Goal: Entertainment & Leisure: Consume media (video, audio)

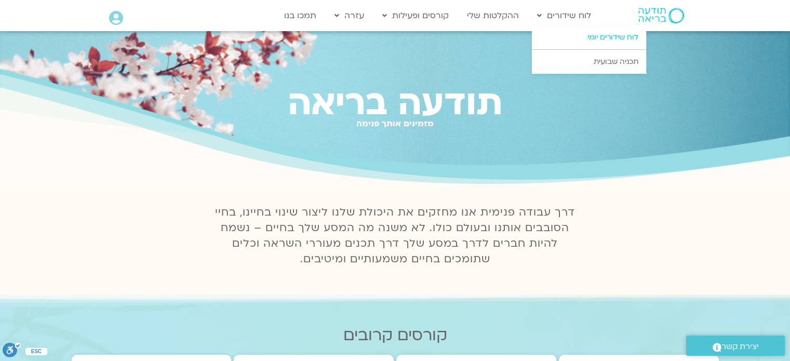
click at [578, 39] on link "לוח שידורים יומי" at bounding box center [589, 37] width 114 height 24
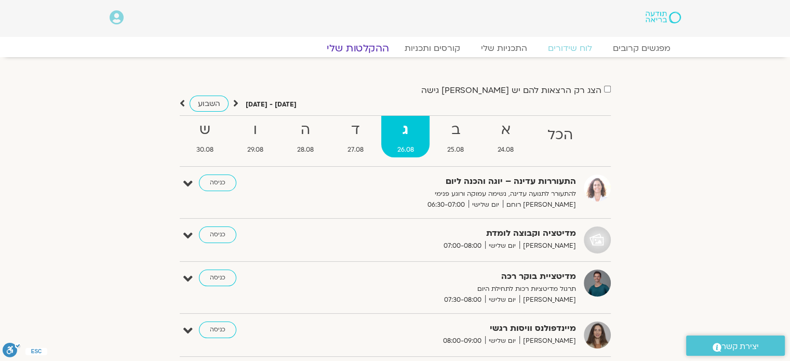
click at [368, 49] on link "ההקלטות שלי" at bounding box center [357, 48] width 87 height 12
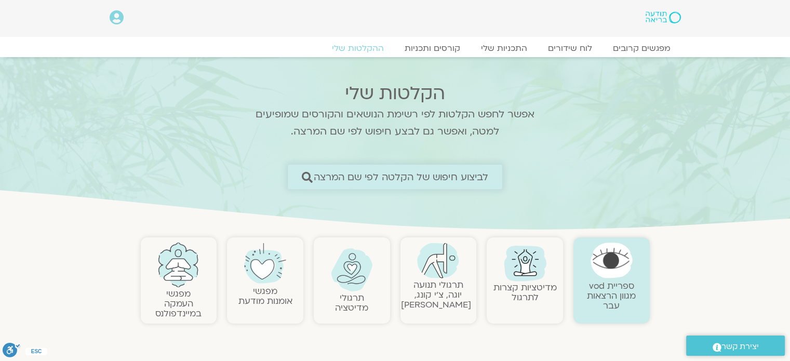
click at [362, 182] on span "לביצוע חיפוש של הקלטה לפי שם המרצה" at bounding box center [401, 176] width 175 height 11
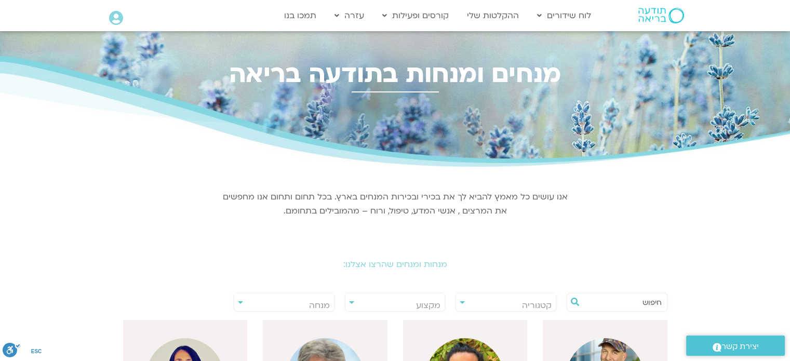
click at [333, 301] on span "מנחה" at bounding box center [284, 306] width 100 height 24
type input "ארנינ"
select select "****"
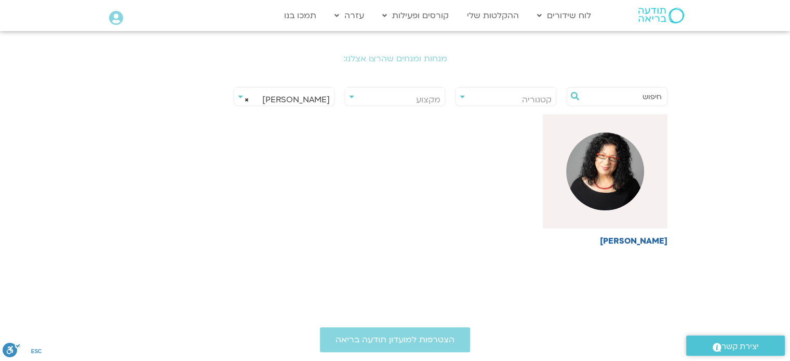
scroll to position [208, 0]
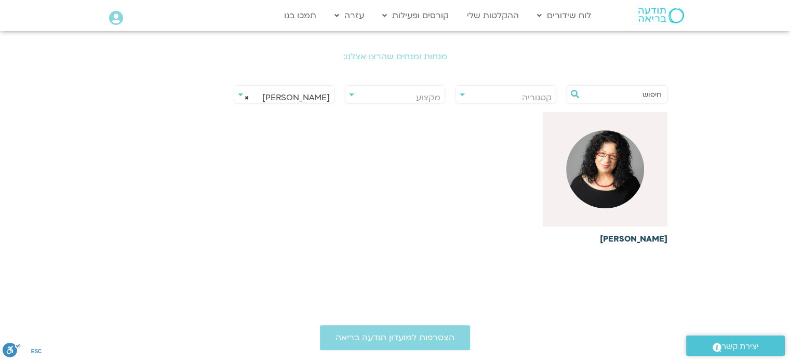
click at [642, 240] on h6 "[PERSON_NAME]" at bounding box center [605, 238] width 125 height 9
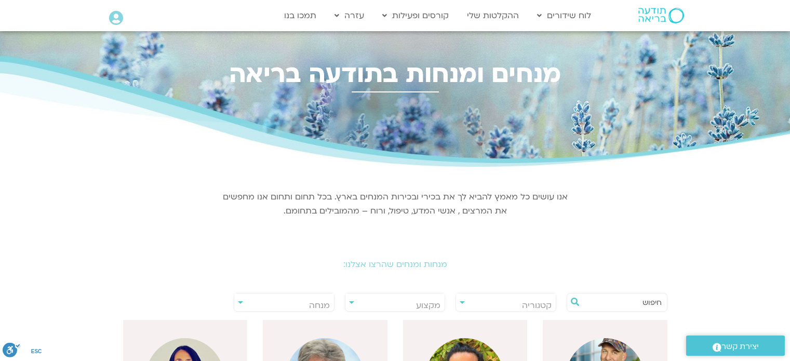
select select "****"
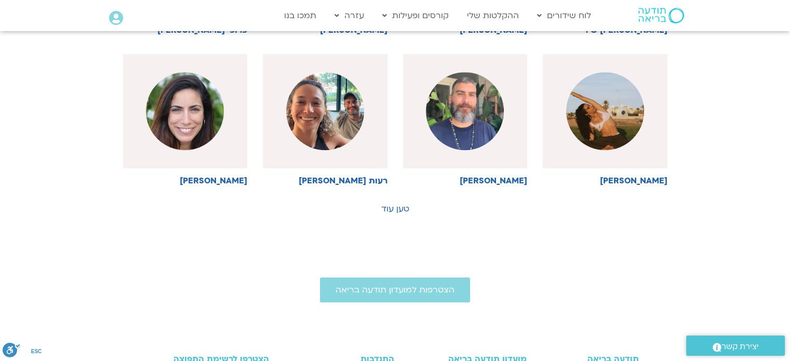
scroll to position [572, 0]
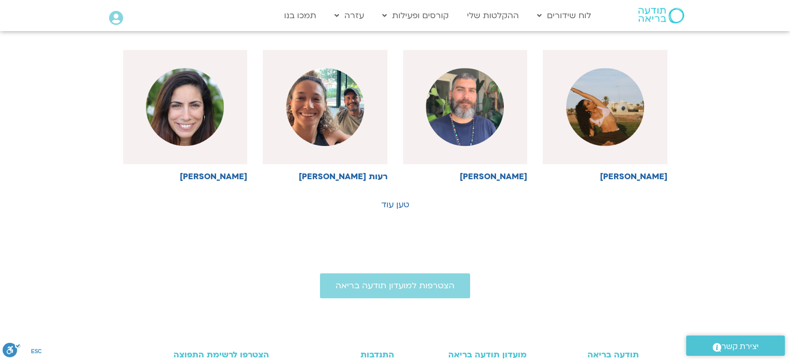
click at [407, 208] on link "טען עוד" at bounding box center [395, 204] width 28 height 11
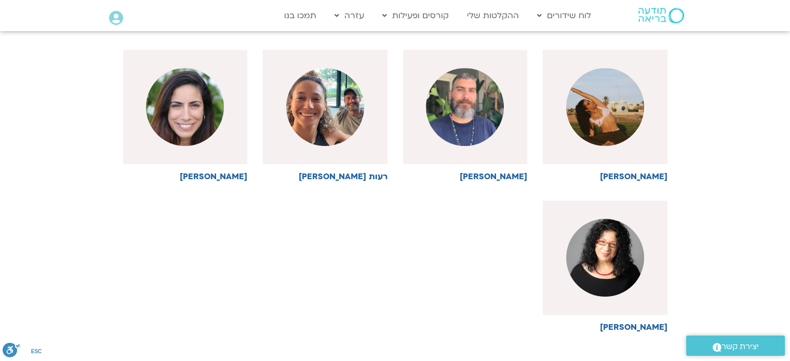
drag, startPoint x: 738, startPoint y: 169, endPoint x: 747, endPoint y: 191, distance: 24.0
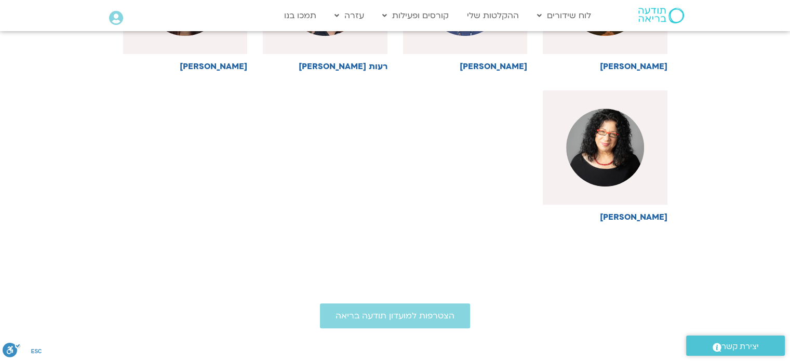
scroll to position [689, 0]
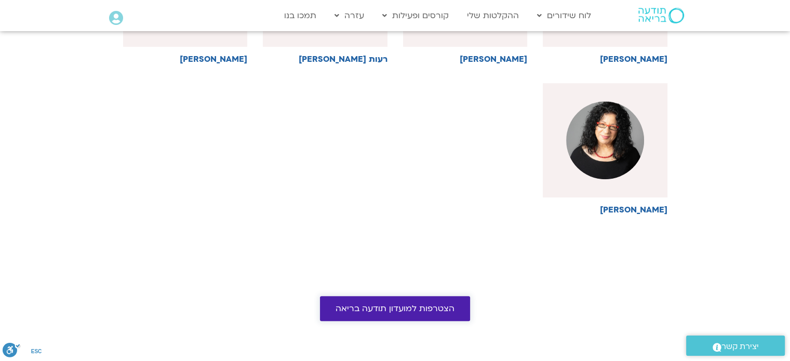
click at [395, 312] on span "הצטרפות למועדון תודעה בריאה" at bounding box center [395, 308] width 119 height 9
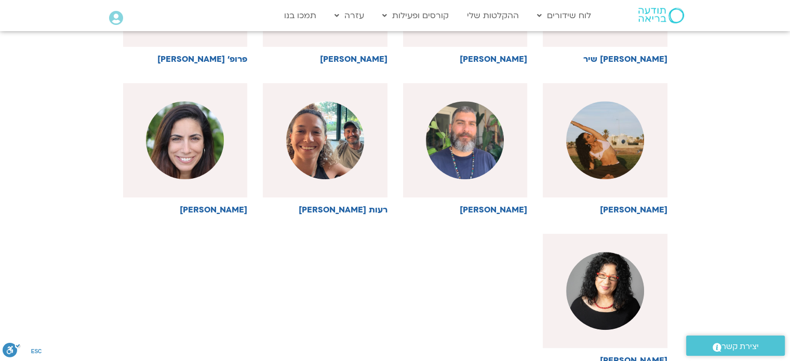
scroll to position [533, 0]
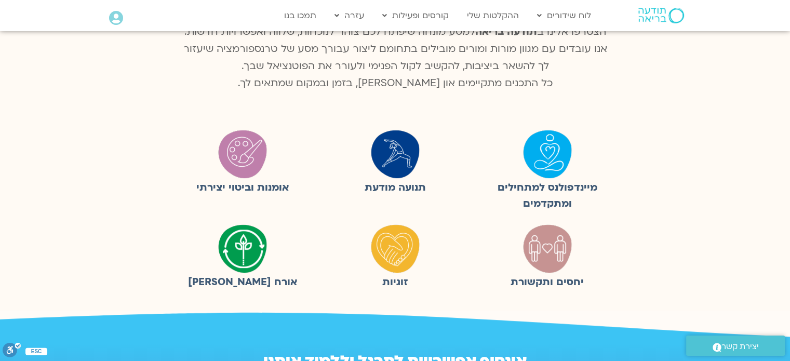
scroll to position [260, 0]
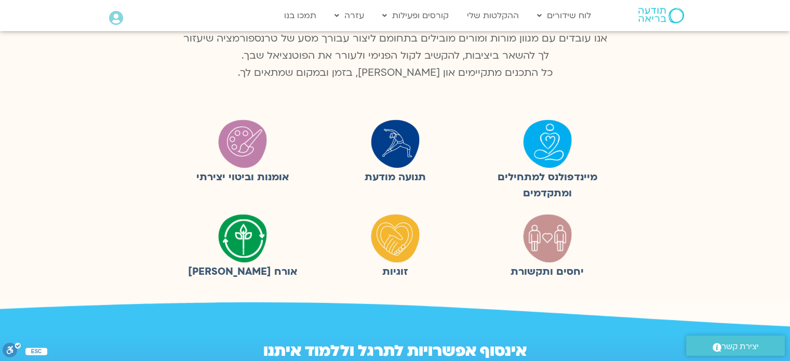
click at [233, 143] on img at bounding box center [243, 143] width 52 height 52
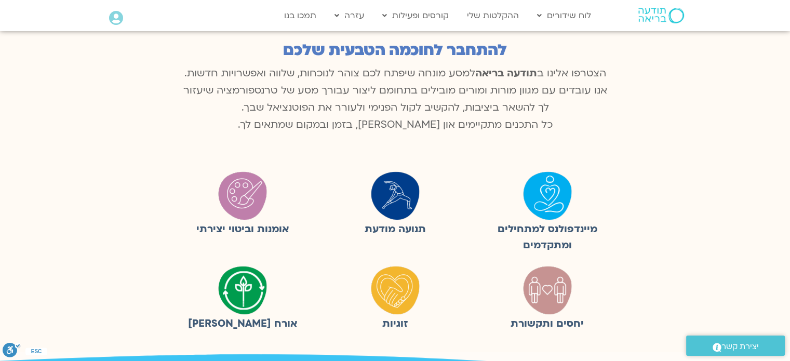
click at [249, 296] on img at bounding box center [243, 290] width 52 height 52
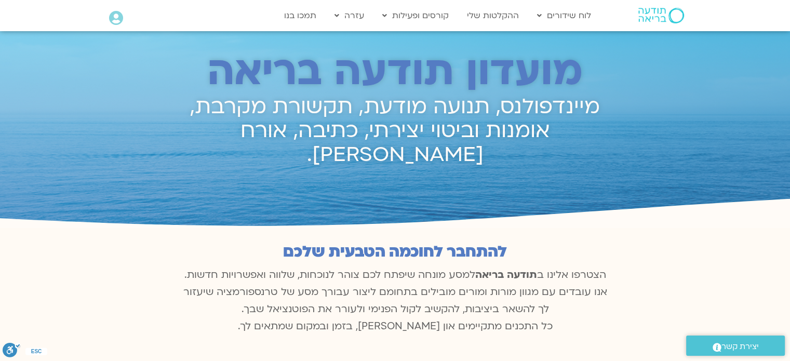
scroll to position [0, 0]
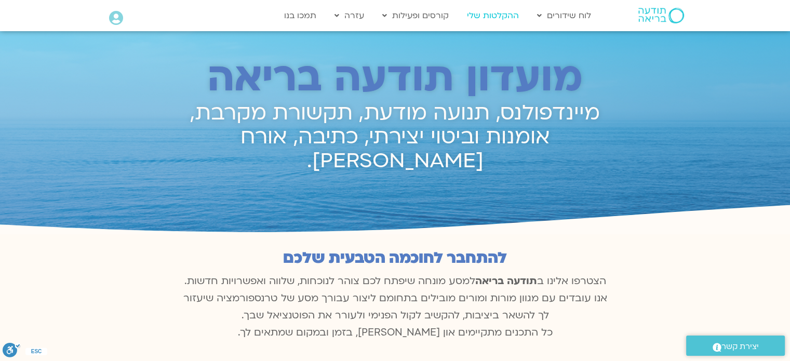
click at [492, 16] on link "ההקלטות שלי" at bounding box center [493, 16] width 62 height 20
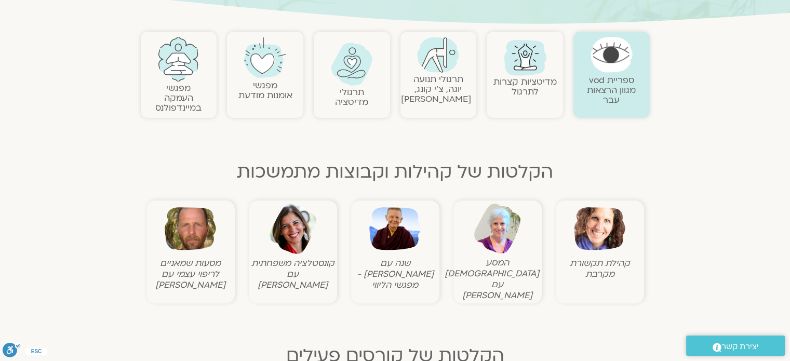
scroll to position [208, 0]
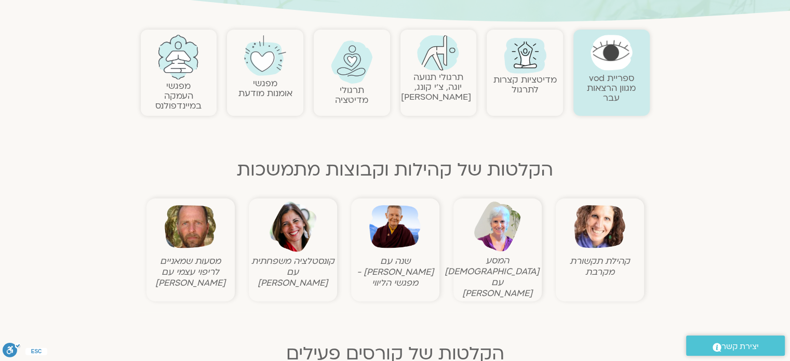
click at [446, 86] on link "תרגולי תנועה יוגה, צ׳י קונג, [PERSON_NAME]" at bounding box center [436, 87] width 70 height 32
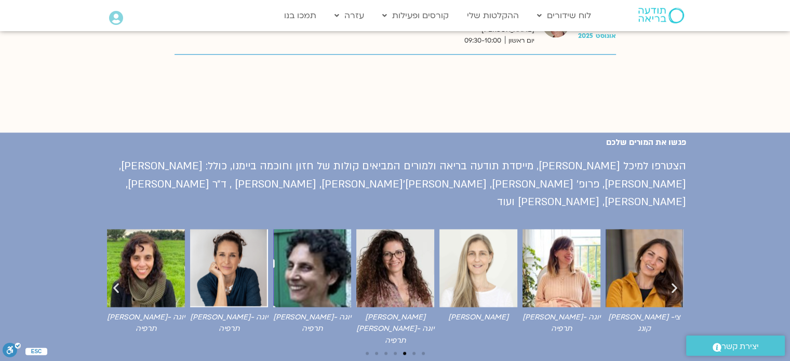
scroll to position [1455, 0]
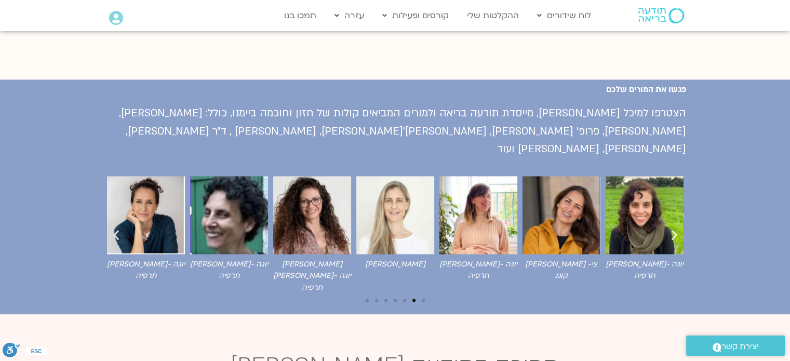
click at [673, 228] on icon "שקופית הבאה" at bounding box center [674, 234] width 13 height 13
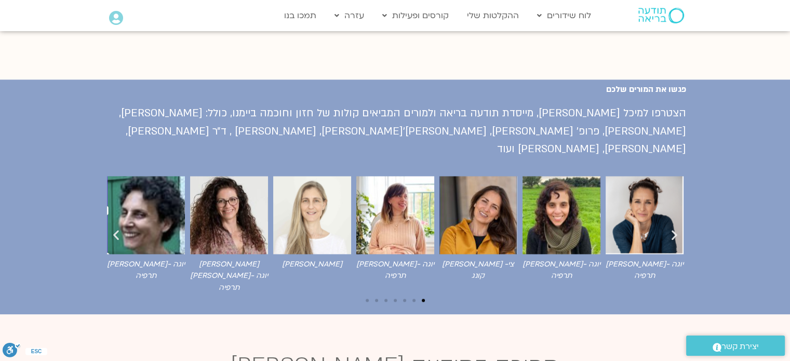
click at [673, 228] on icon "שקופית הבאה" at bounding box center [674, 234] width 13 height 13
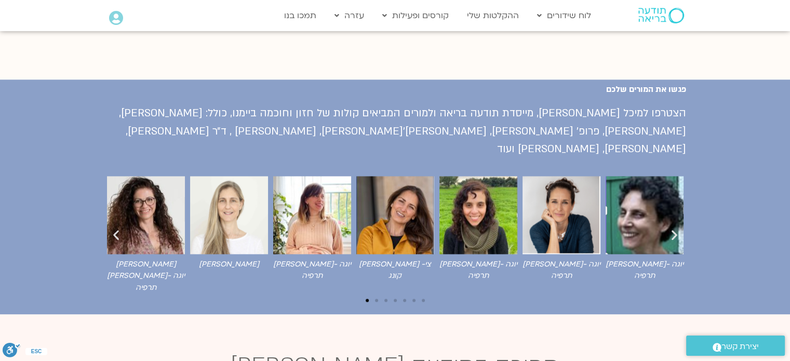
click at [673, 228] on icon "שקופית הבאה" at bounding box center [674, 234] width 13 height 13
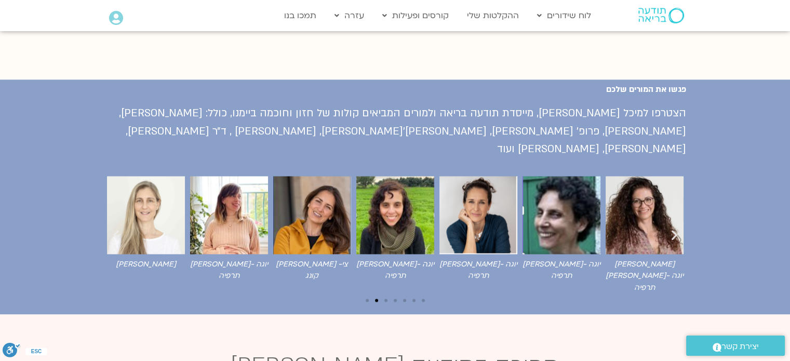
click at [673, 228] on icon "שקופית הבאה" at bounding box center [674, 234] width 13 height 13
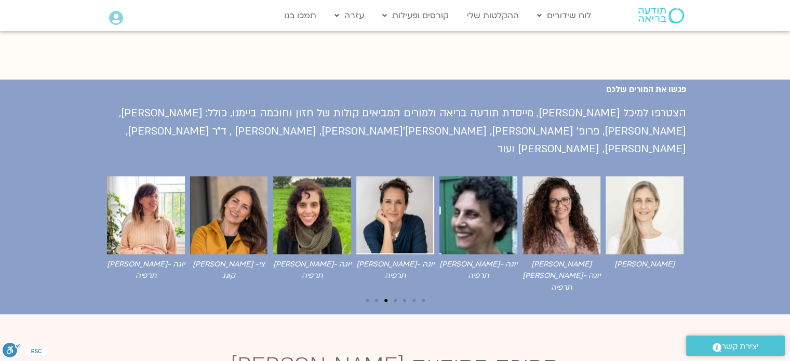
click at [673, 228] on icon "שקופית הבאה" at bounding box center [674, 234] width 13 height 13
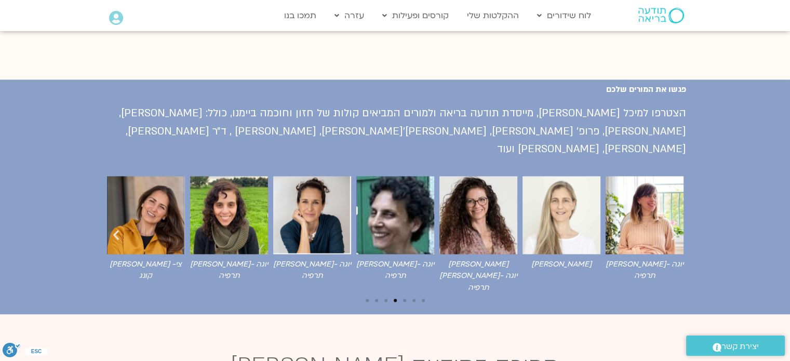
click at [673, 228] on icon "שקופית הבאה" at bounding box center [674, 234] width 13 height 13
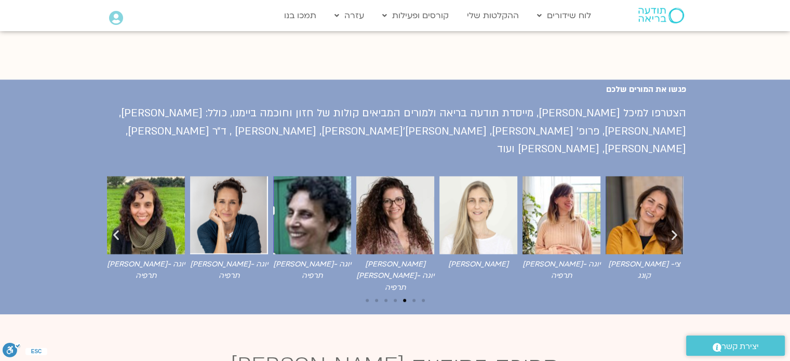
click at [673, 228] on icon "שקופית הבאה" at bounding box center [674, 234] width 13 height 13
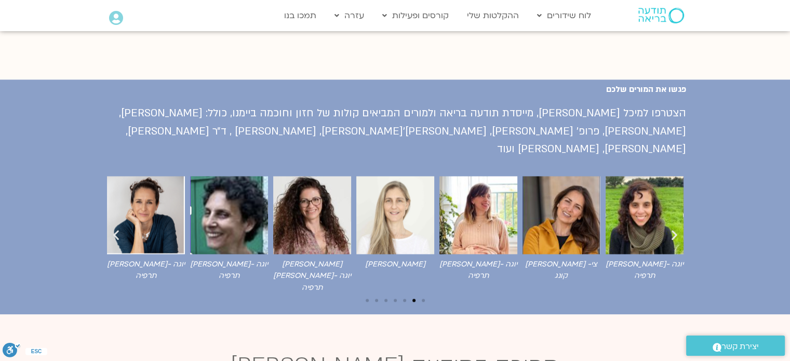
click at [673, 228] on icon "שקופית הבאה" at bounding box center [674, 234] width 13 height 13
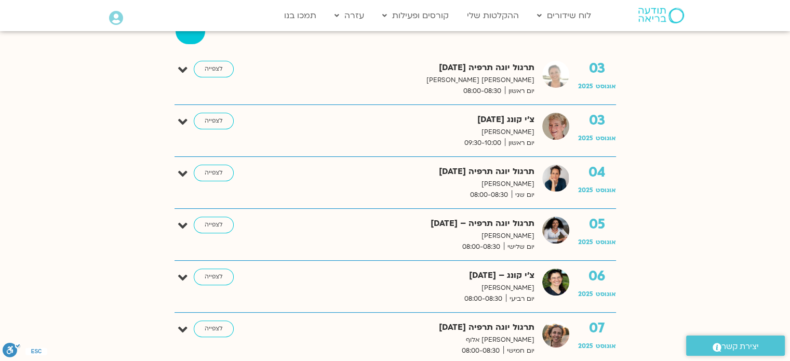
scroll to position [260, 0]
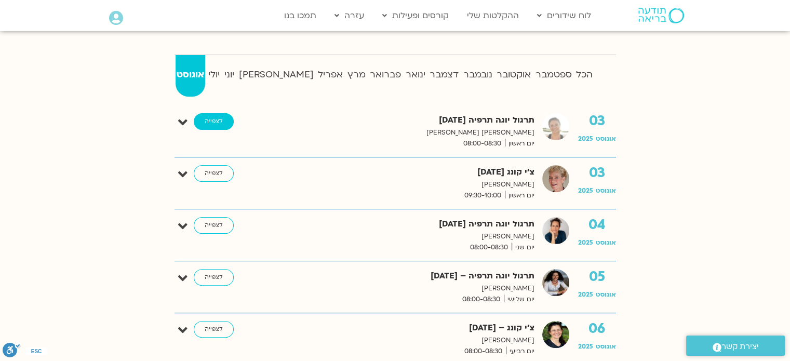
click at [218, 123] on link "לצפייה" at bounding box center [214, 121] width 40 height 17
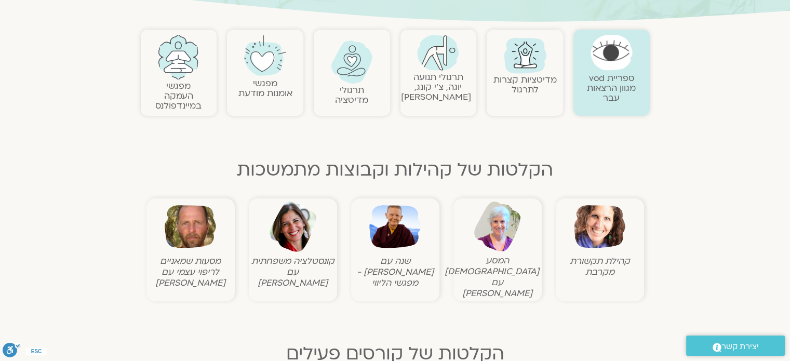
click at [407, 243] on img at bounding box center [394, 226] width 51 height 51
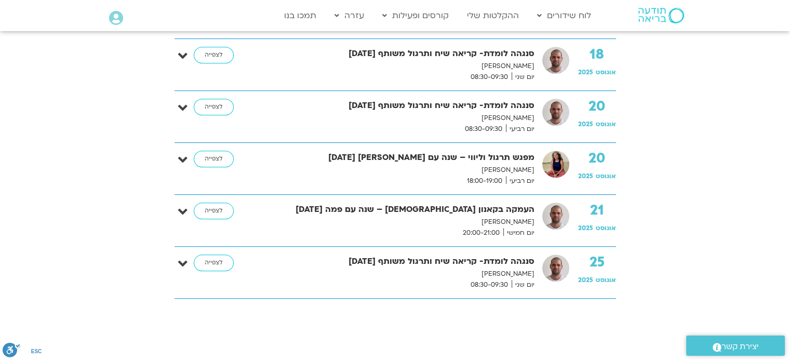
scroll to position [572, 0]
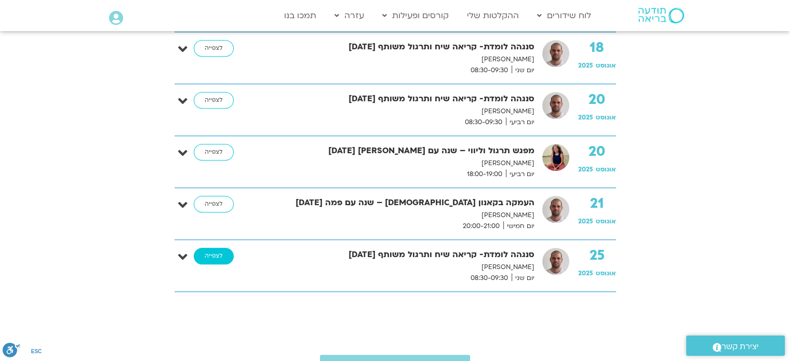
click at [215, 255] on link "לצפייה" at bounding box center [214, 256] width 40 height 17
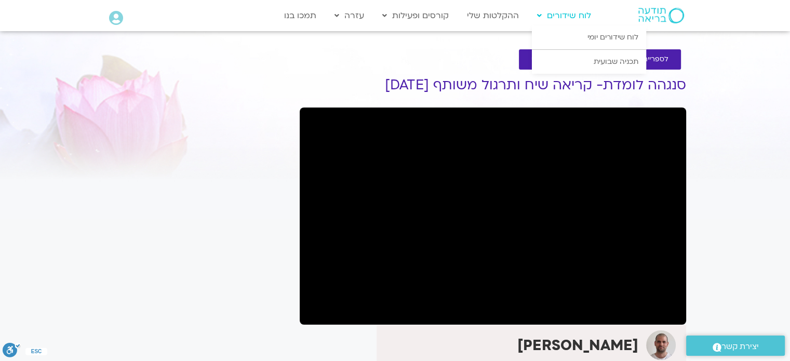
click at [569, 13] on link "לוח שידורים" at bounding box center [564, 16] width 64 height 20
click at [607, 37] on link "לוח שידורים יומי" at bounding box center [589, 37] width 114 height 24
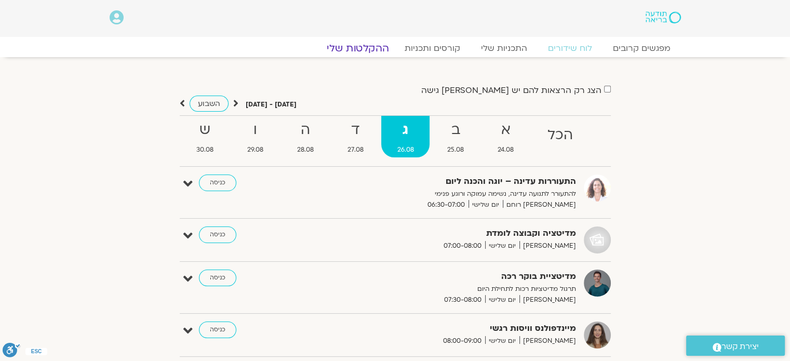
click at [366, 48] on link "ההקלטות שלי" at bounding box center [357, 48] width 87 height 12
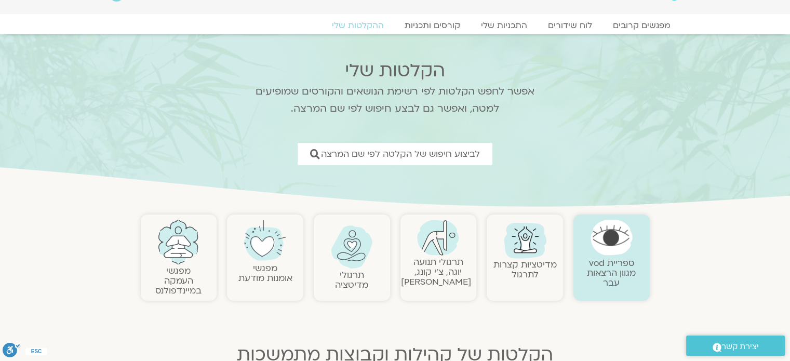
scroll to position [52, 0]
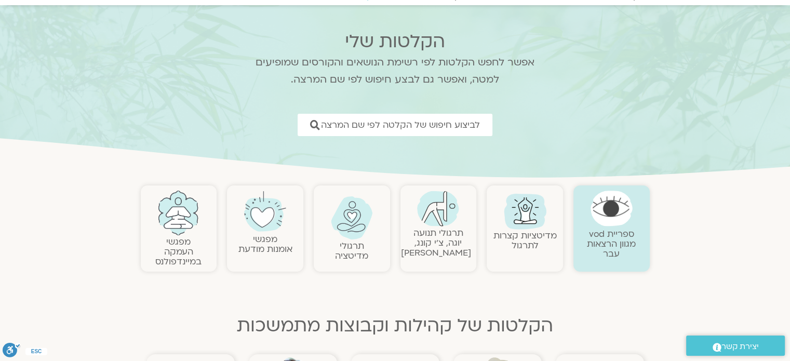
click at [521, 242] on link "מדיטציות קצרות לתרגול" at bounding box center [525, 241] width 63 height 22
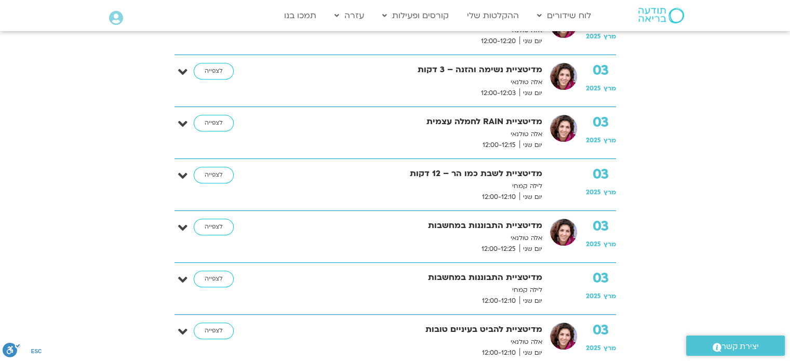
scroll to position [468, 0]
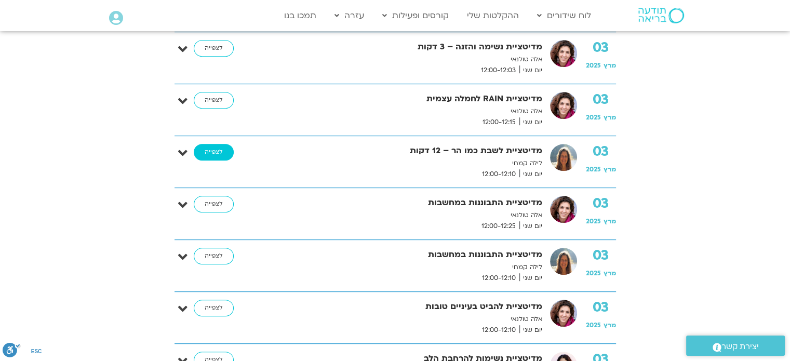
click at [209, 155] on link "לצפייה" at bounding box center [214, 152] width 40 height 17
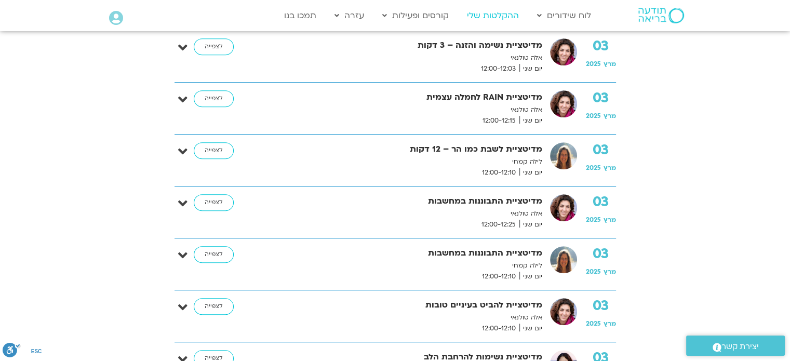
click at [487, 18] on link "ההקלטות שלי" at bounding box center [493, 16] width 62 height 20
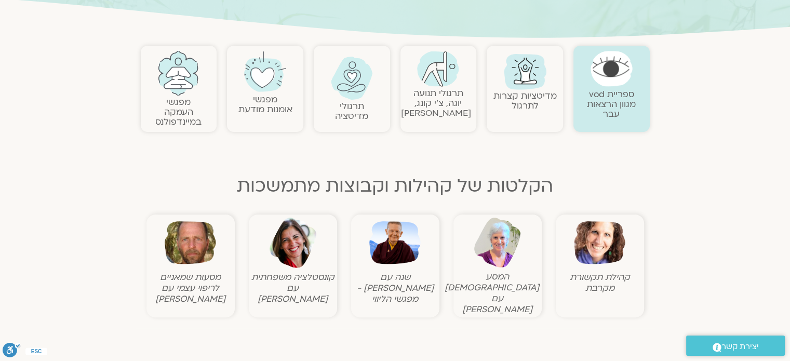
scroll to position [208, 0]
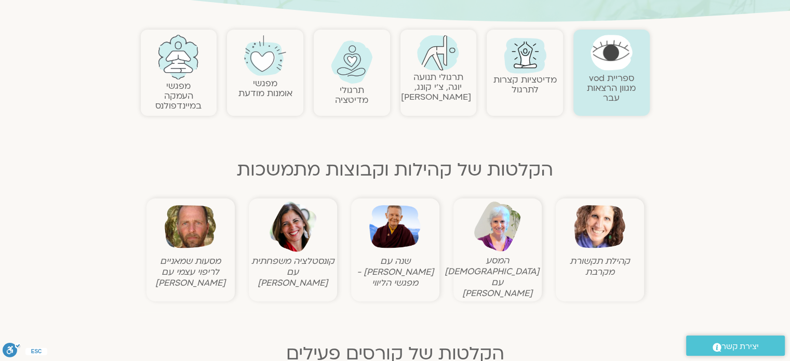
click at [618, 80] on link "ספריית vod מגוון הרצאות עבר" at bounding box center [611, 88] width 49 height 32
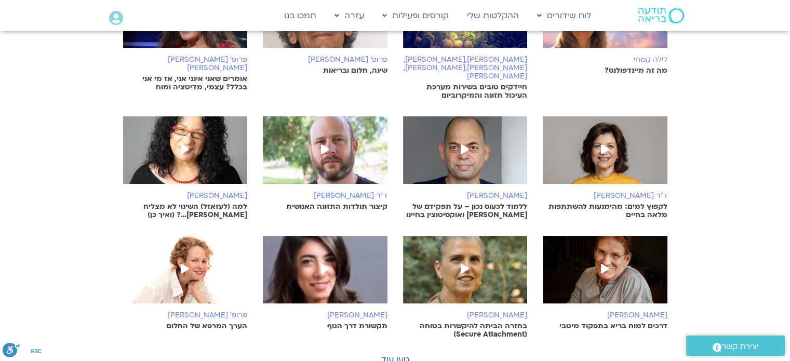
scroll to position [260, 0]
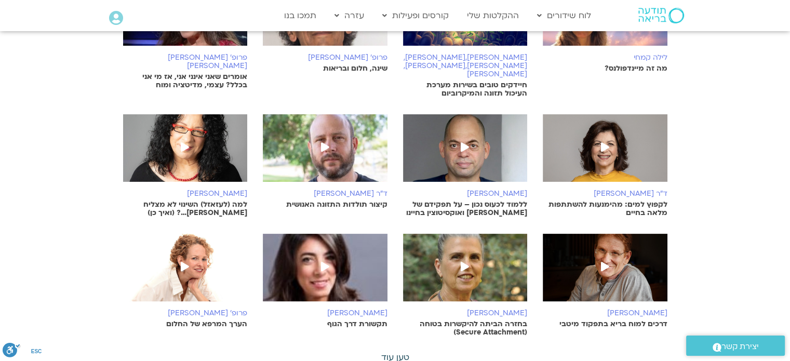
click at [397, 352] on link "טען עוד" at bounding box center [395, 357] width 28 height 11
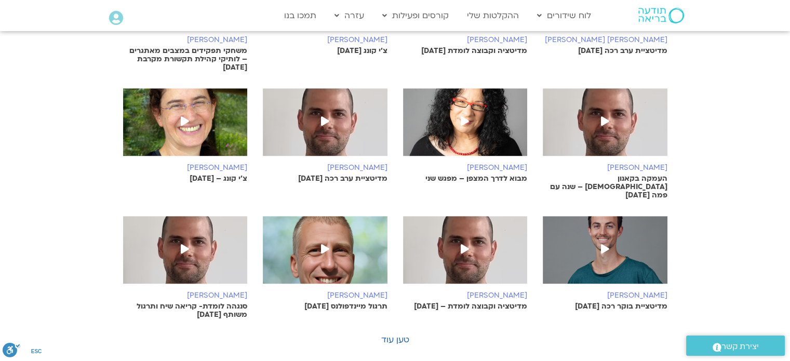
scroll to position [676, 0]
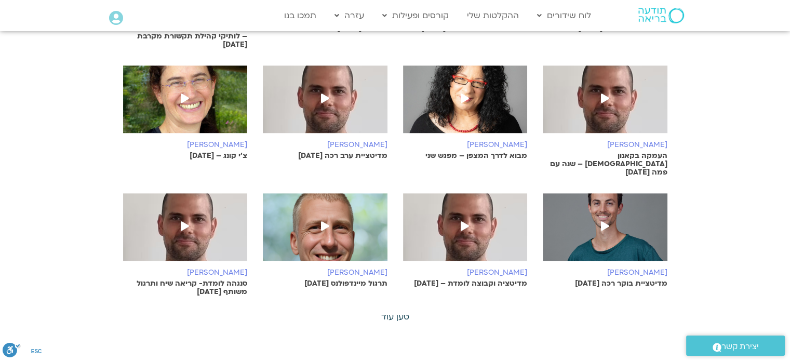
click at [393, 311] on link "טען עוד" at bounding box center [395, 316] width 28 height 11
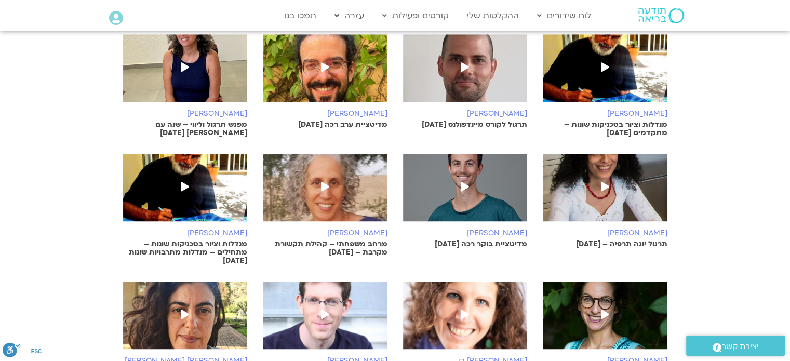
scroll to position [1039, 0]
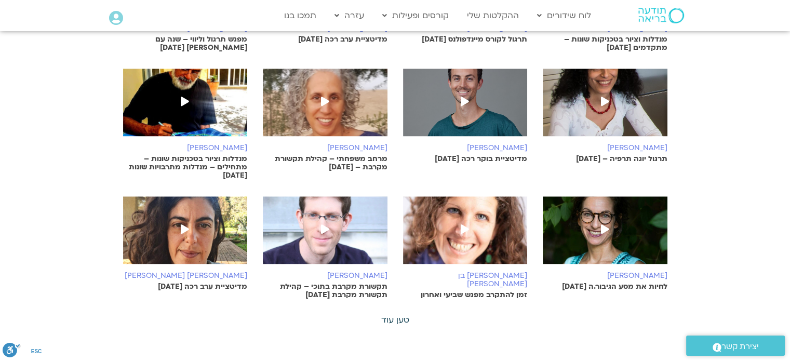
click at [397, 314] on link "טען עוד" at bounding box center [395, 319] width 28 height 11
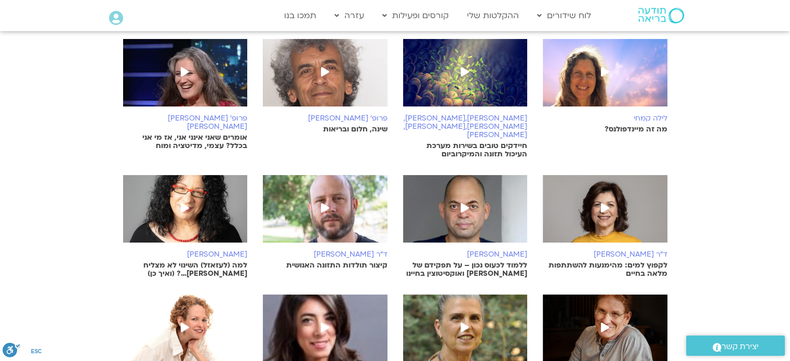
scroll to position [52, 0]
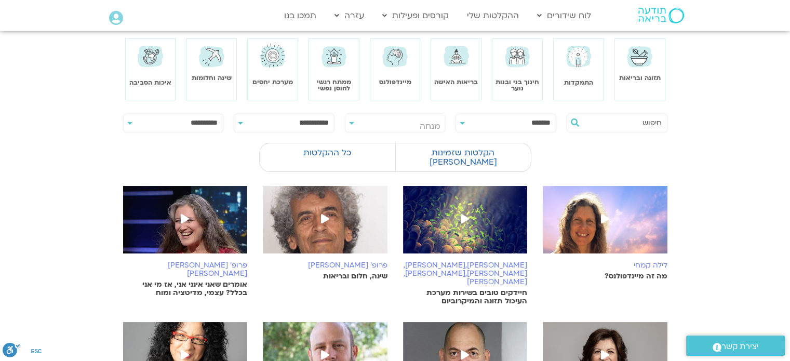
click at [496, 261] on h6 "אופיר פוגל,יגאל קוטין,עדי זוסמן,תמרה צוברי,צחי בוקששתר" at bounding box center [465, 273] width 125 height 25
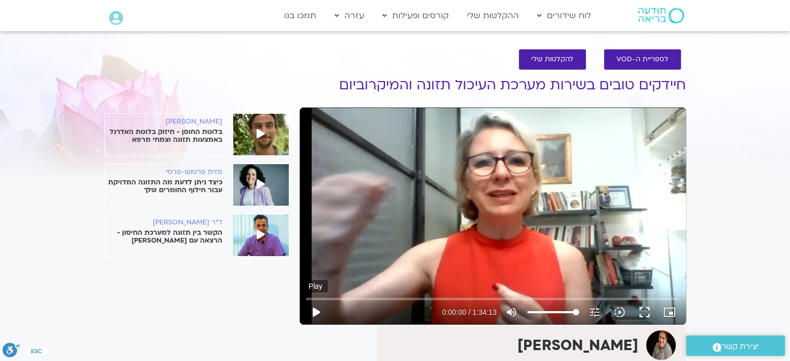
click at [315, 312] on button "play_arrow" at bounding box center [315, 312] width 25 height 25
drag, startPoint x: 610, startPoint y: 301, endPoint x: 615, endPoint y: 300, distance: 5.3
click at [615, 300] on input "Seek" at bounding box center [493, 299] width 373 height 6
click at [611, 297] on input "Seek" at bounding box center [493, 299] width 373 height 6
click at [612, 297] on input "Seek" at bounding box center [493, 299] width 373 height 6
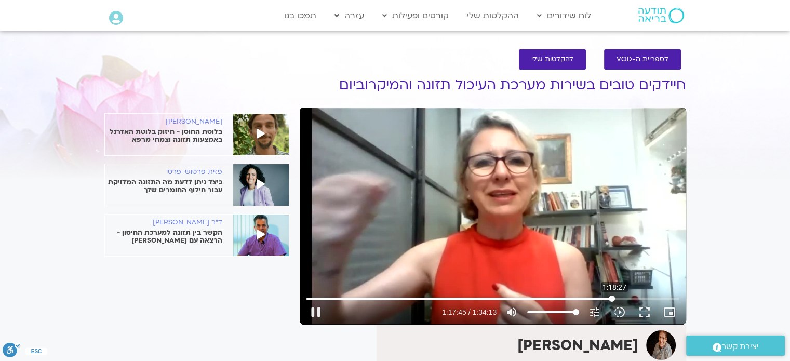
click at [615, 297] on input "Seek" at bounding box center [493, 299] width 373 height 6
click at [624, 297] on input "Seek" at bounding box center [493, 299] width 373 height 6
click at [625, 301] on input "Seek" at bounding box center [493, 299] width 373 height 6
click at [624, 301] on input "Seek" at bounding box center [493, 299] width 373 height 6
click at [623, 301] on input "Seek" at bounding box center [493, 299] width 373 height 6
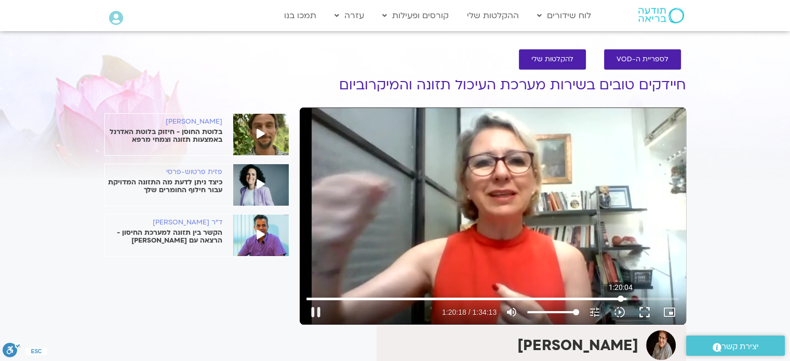
click at [621, 301] on input "Seek" at bounding box center [493, 299] width 373 height 6
click at [498, 228] on div "Skip Ad 1:20:04 pause 1:21:54 / 1:34:13 volume_up Mute tune Resolution Auto 763…" at bounding box center [493, 216] width 387 height 217
type input "4915.098314"
